Goal: Check status: Check status

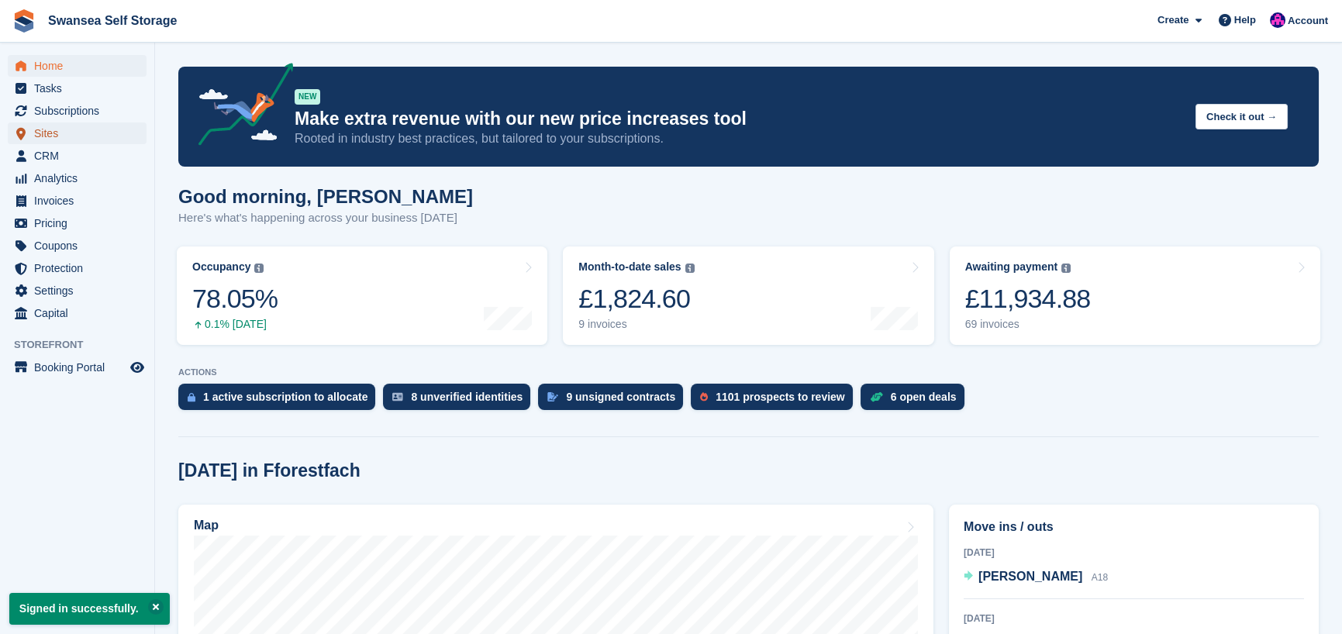
click at [57, 137] on span "Sites" at bounding box center [80, 133] width 93 height 22
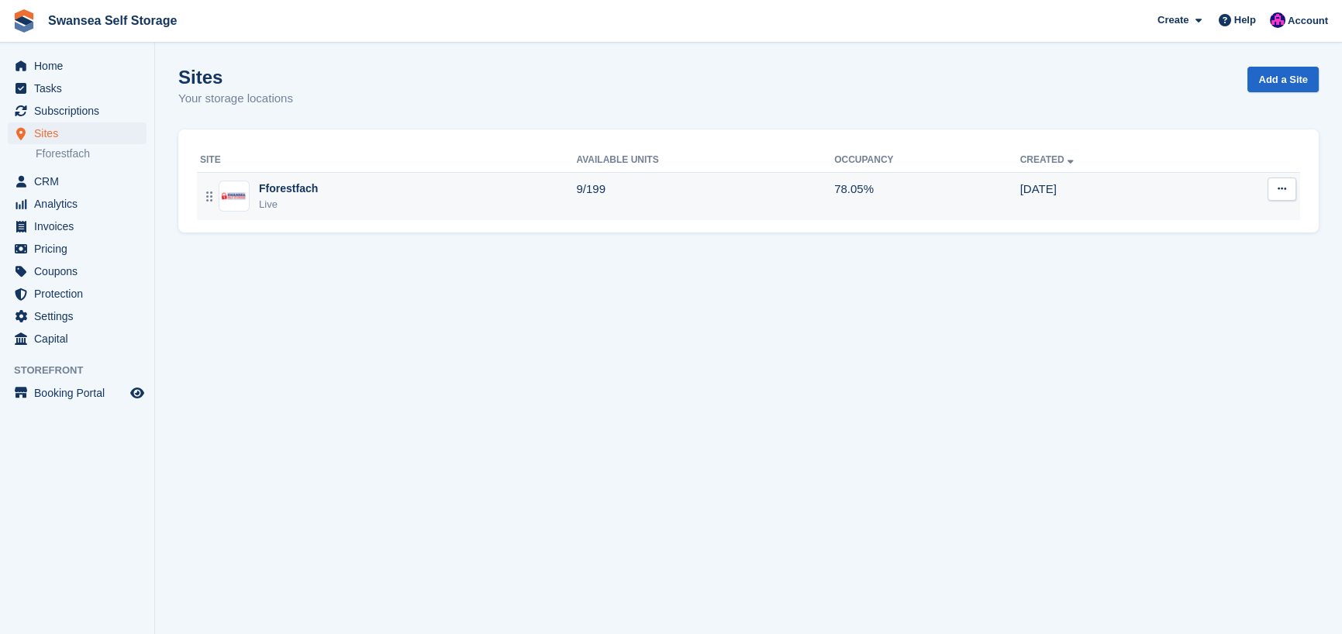
click at [291, 198] on div "Live" at bounding box center [288, 205] width 59 height 16
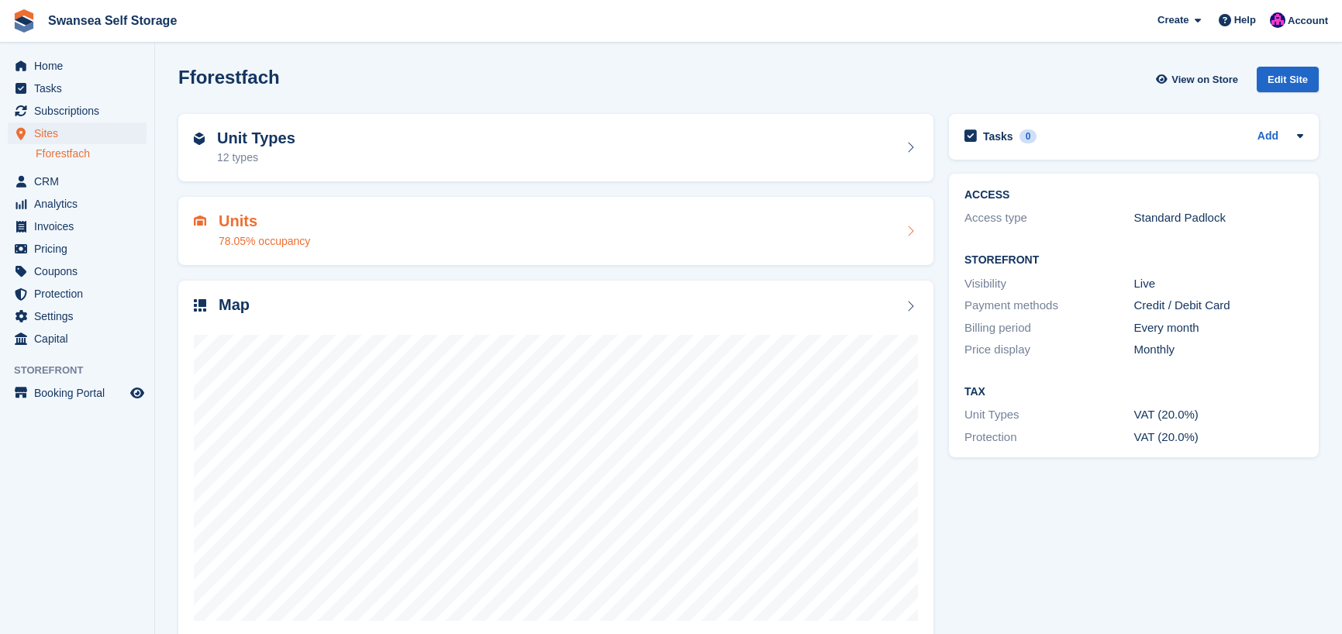
click at [267, 234] on div "78.05% occupancy" at bounding box center [264, 241] width 91 height 16
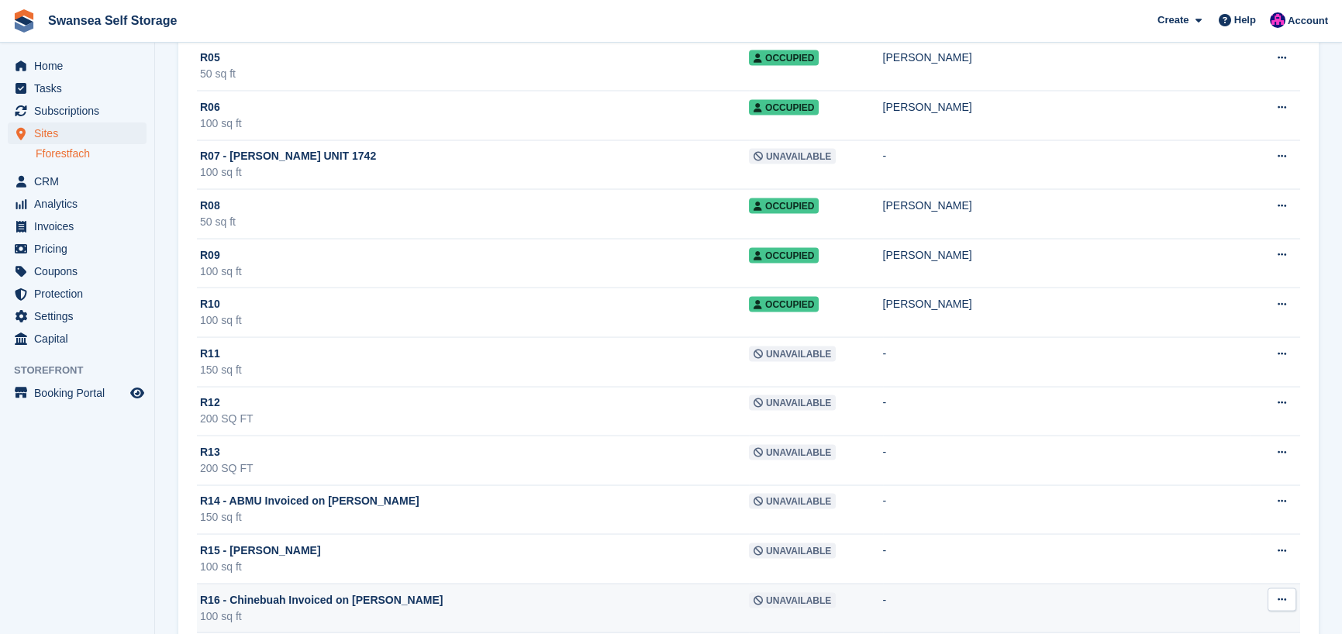
scroll to position [7597, 0]
